Goal: Check status: Check status

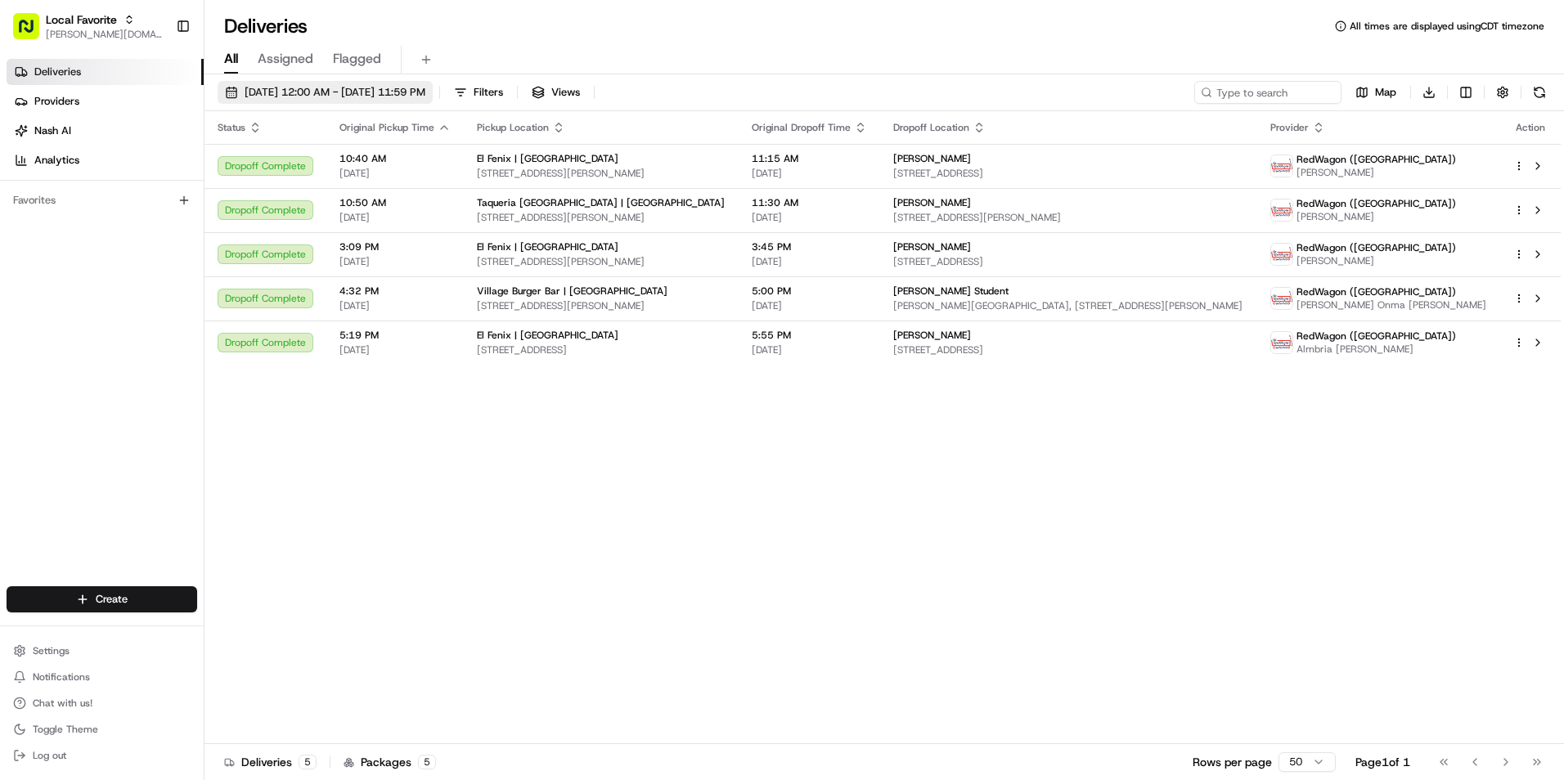
click at [293, 91] on span "08/16/2025 12:00 AM - 08/16/2025 11:59 PM" at bounding box center [335, 92] width 181 height 15
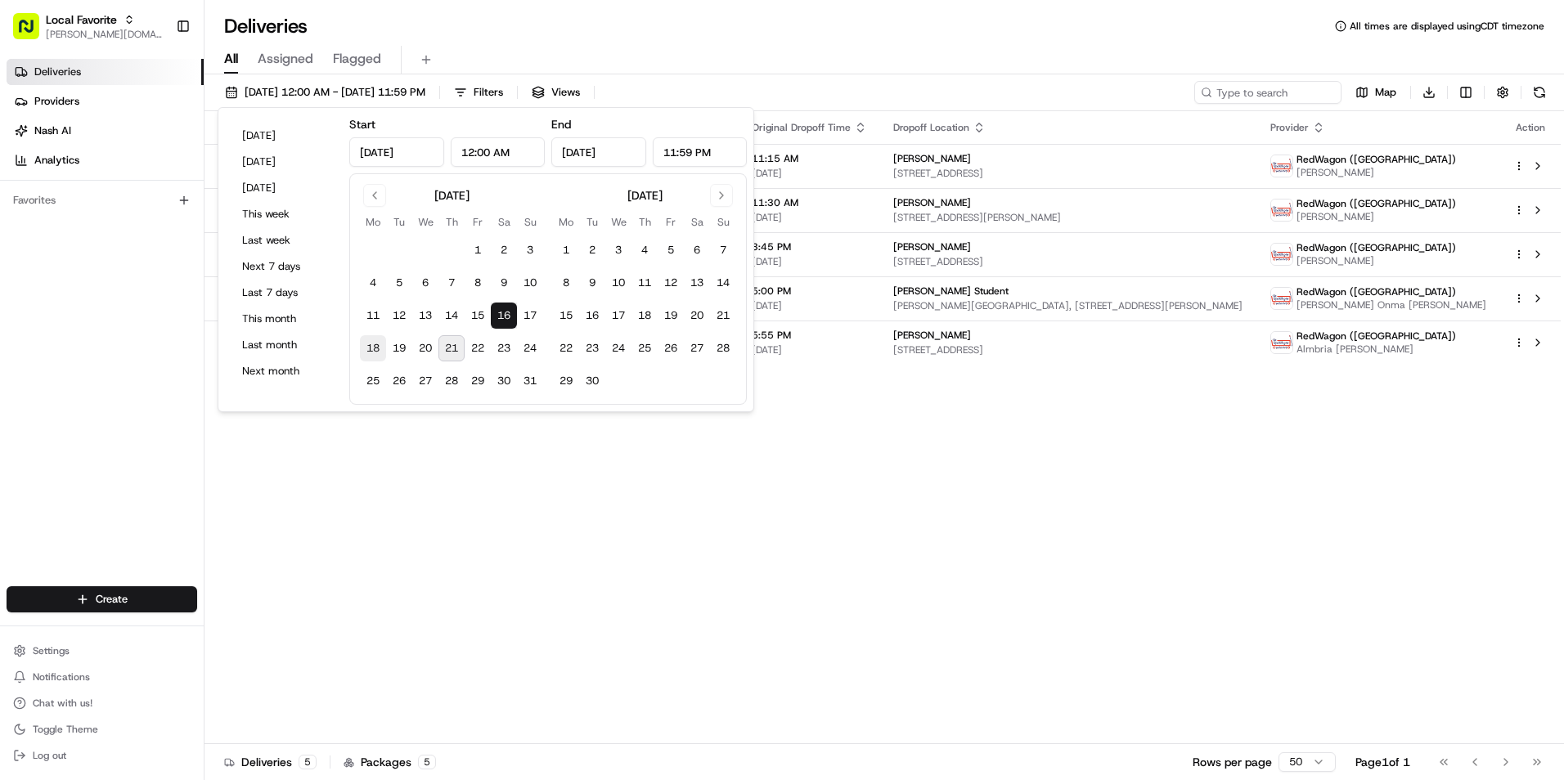
click at [369, 344] on button "18" at bounding box center [373, 348] width 26 height 26
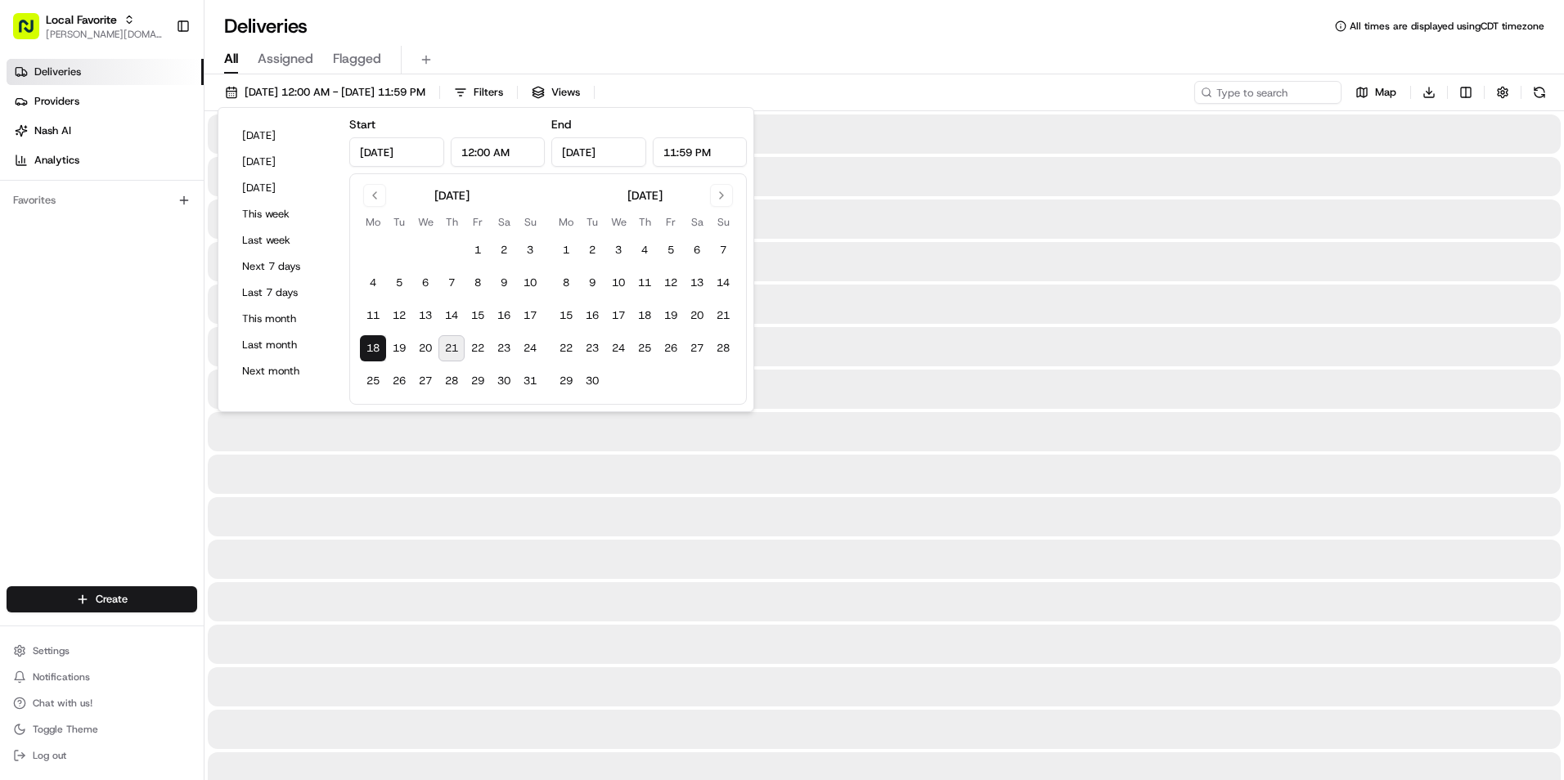
type input "Aug 18, 2025"
click at [368, 346] on button "18" at bounding box center [373, 348] width 26 height 26
click at [761, 48] on div "All Assigned Flagged" at bounding box center [883, 60] width 1359 height 29
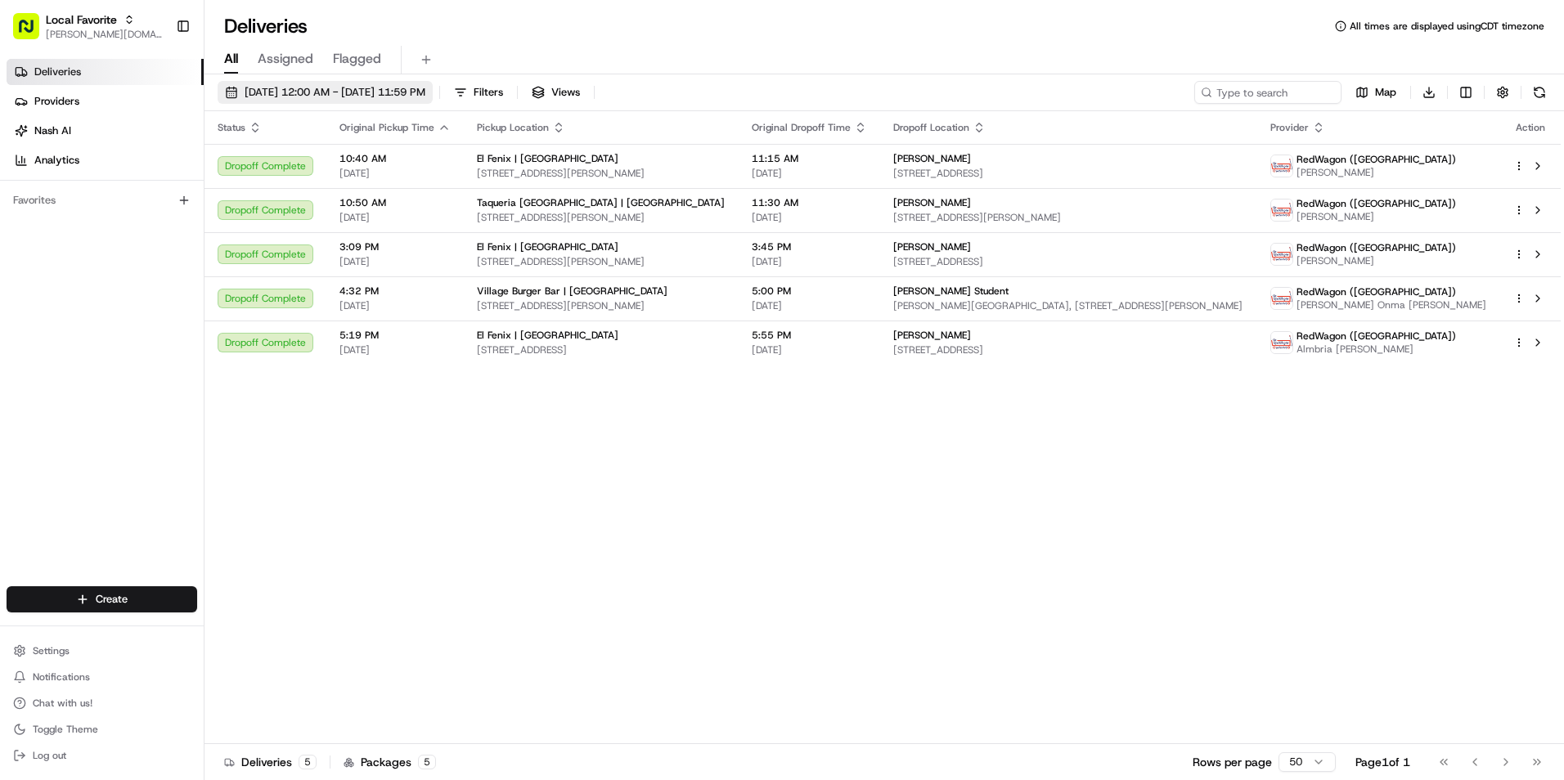
click at [344, 87] on span "[DATE] 12:00 AM - [DATE] 11:59 PM" at bounding box center [335, 92] width 181 height 15
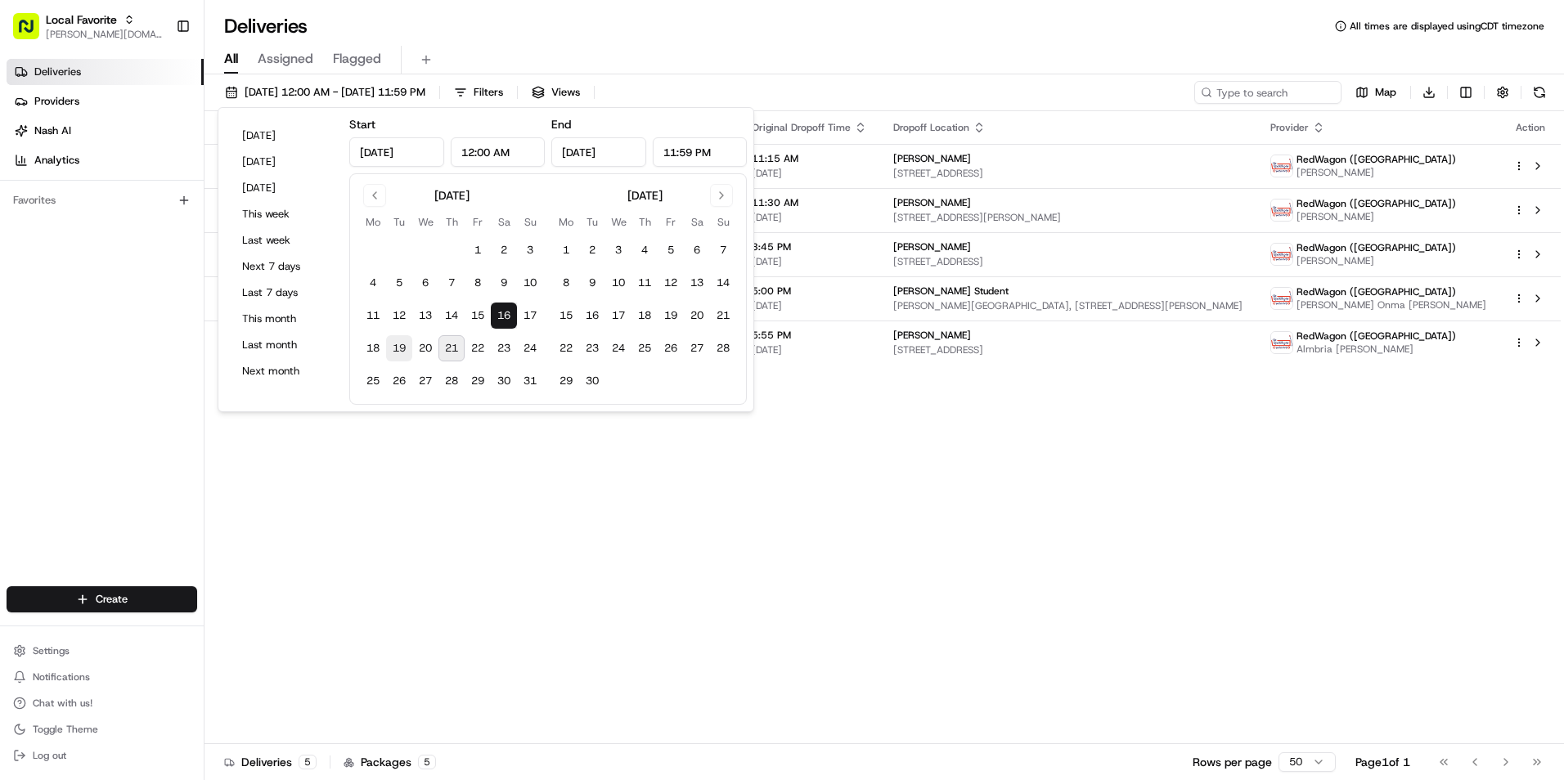
click at [401, 348] on button "19" at bounding box center [399, 348] width 26 height 26
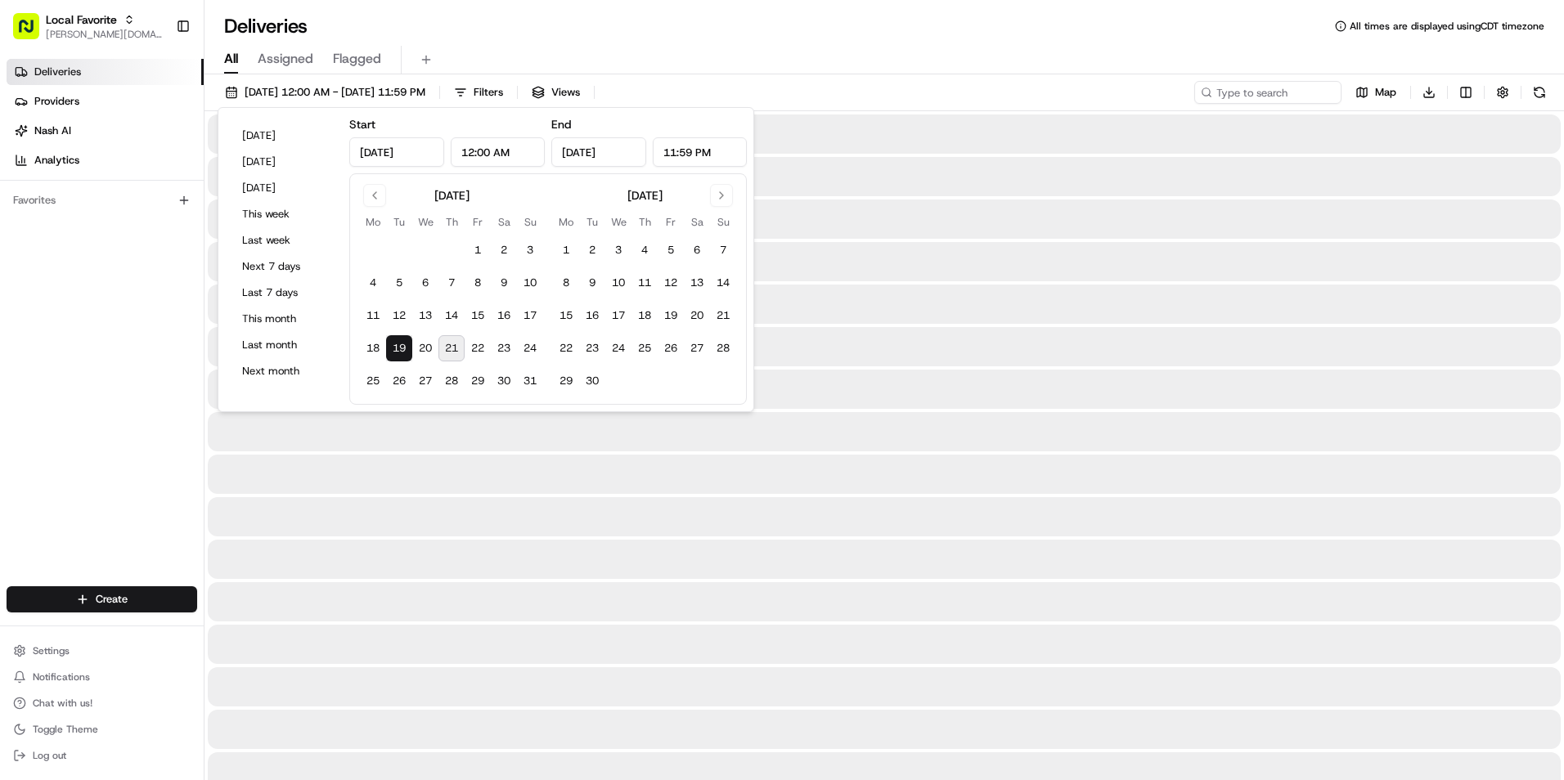
type input "[DATE]"
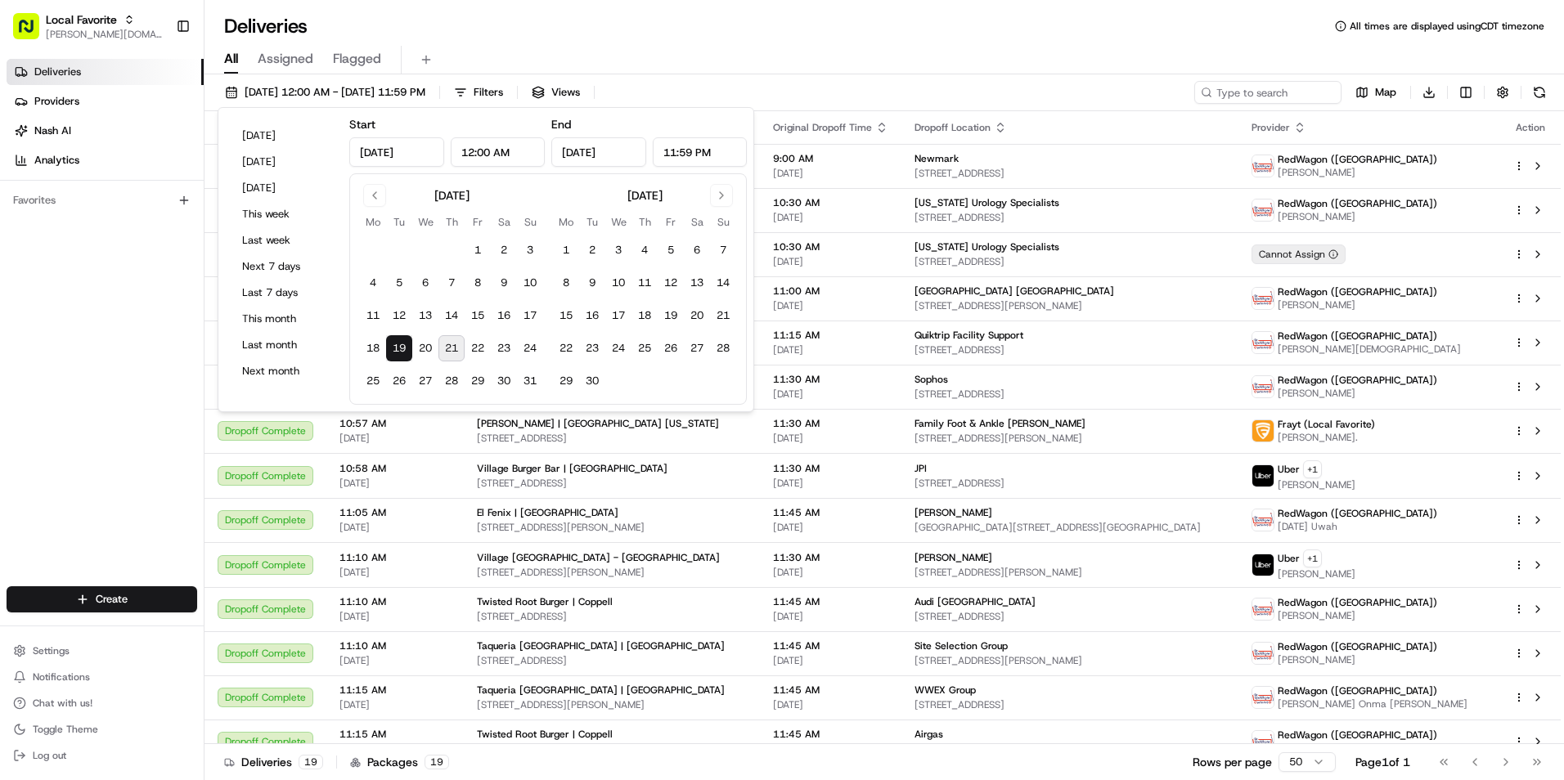
click at [793, 34] on div "Deliveries All times are displayed using CDT timezone" at bounding box center [883, 26] width 1359 height 26
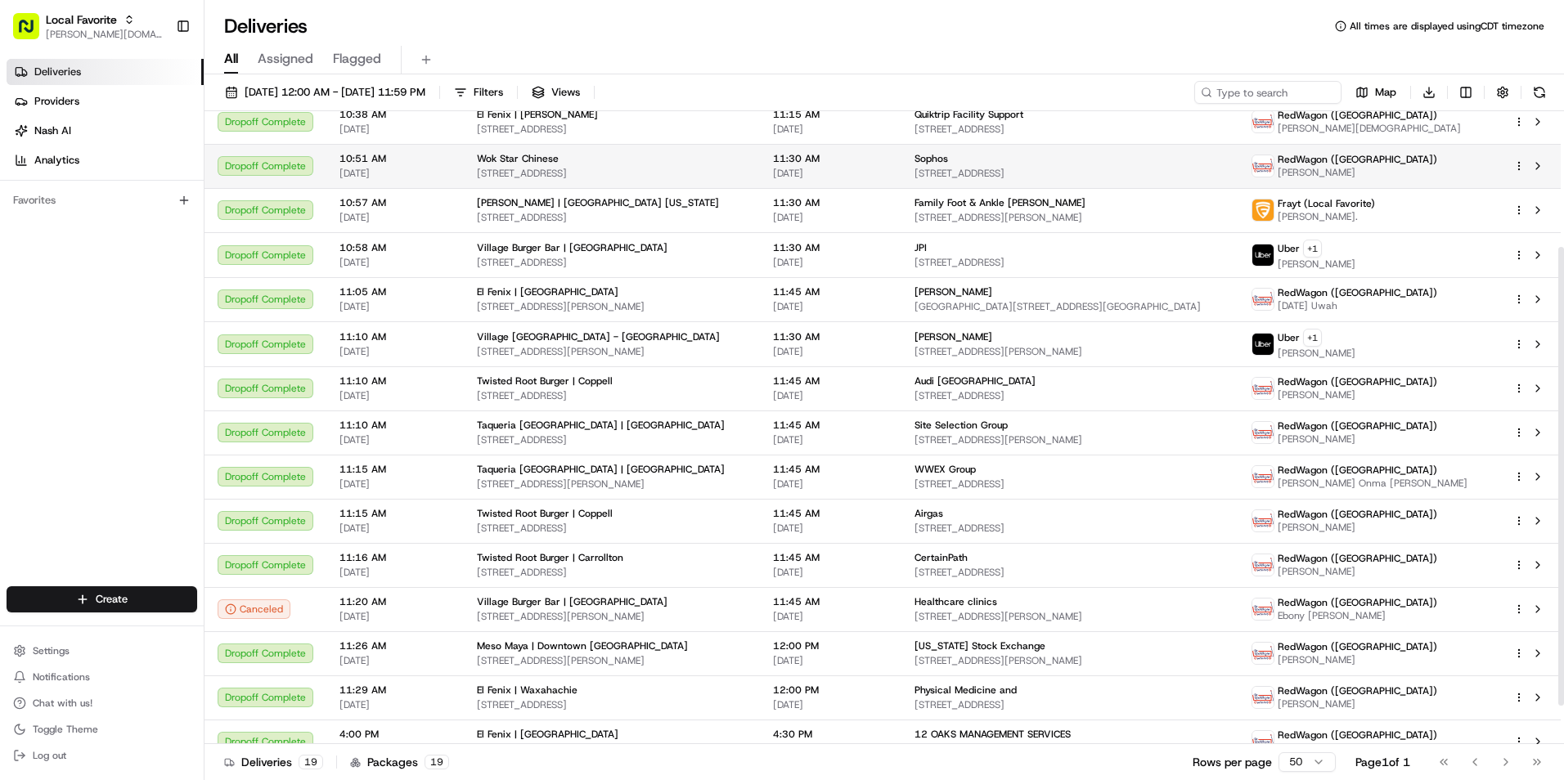
scroll to position [240, 0]
